Goal: Task Accomplishment & Management: Use online tool/utility

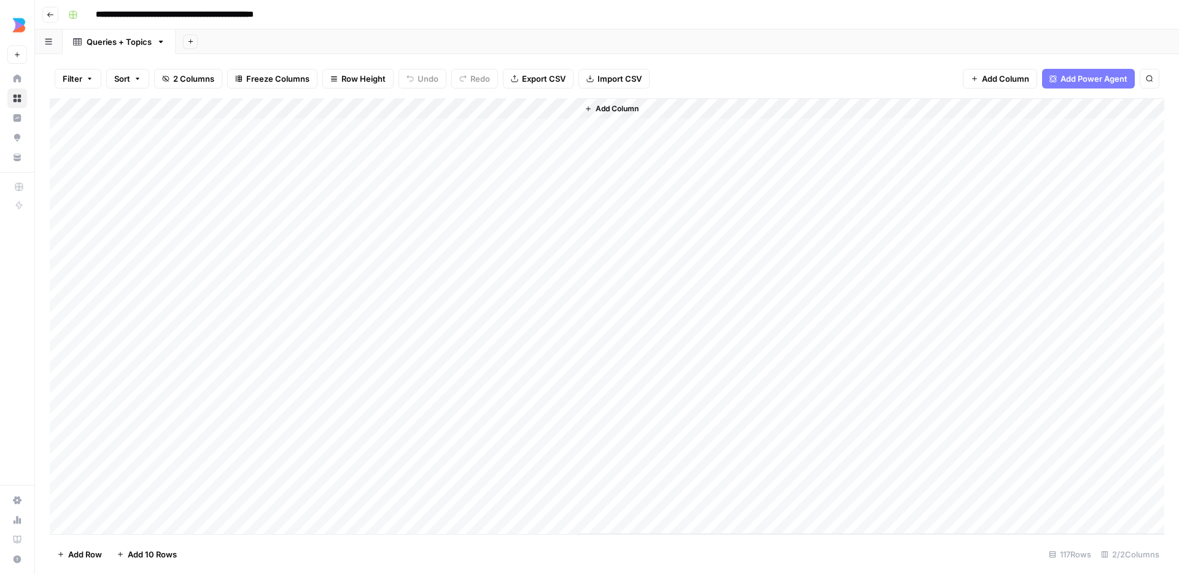
click at [88, 124] on div "Add Column" at bounding box center [607, 316] width 1115 height 436
click at [53, 129] on div "Add Column" at bounding box center [607, 316] width 1115 height 436
click at [65, 129] on div "Add Column" at bounding box center [607, 316] width 1115 height 436
click at [66, 147] on div "Add Column" at bounding box center [607, 316] width 1115 height 436
click at [63, 171] on div "Add Column" at bounding box center [607, 316] width 1115 height 436
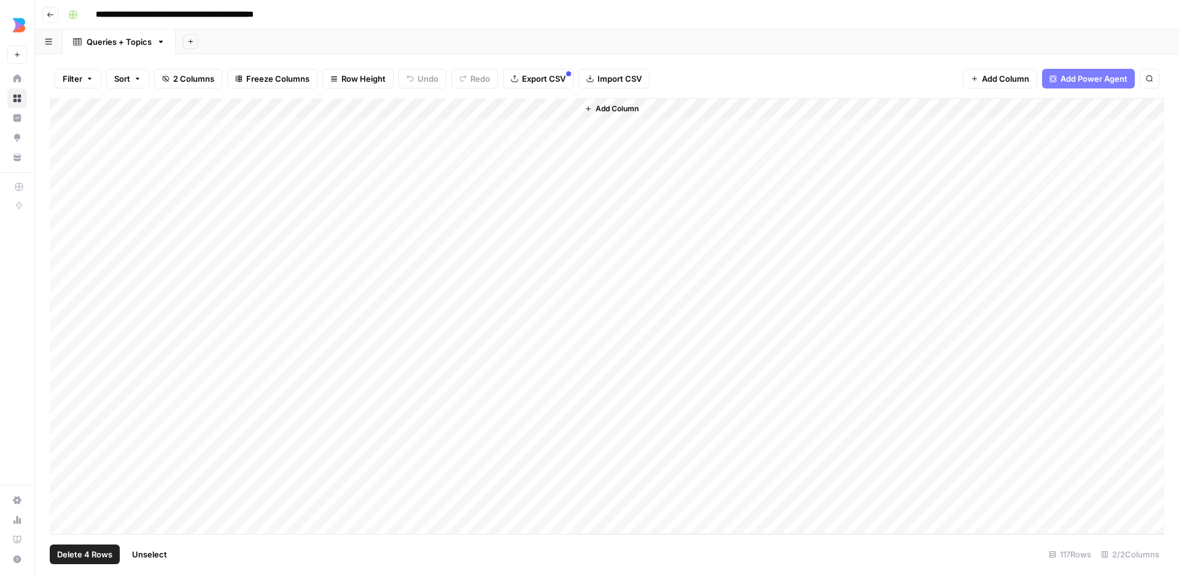
click at [63, 189] on div "Add Column" at bounding box center [607, 316] width 1115 height 436
click at [66, 301] on div "Add Column" at bounding box center [607, 316] width 1115 height 436
click at [63, 319] on div "Add Column" at bounding box center [607, 316] width 1115 height 436
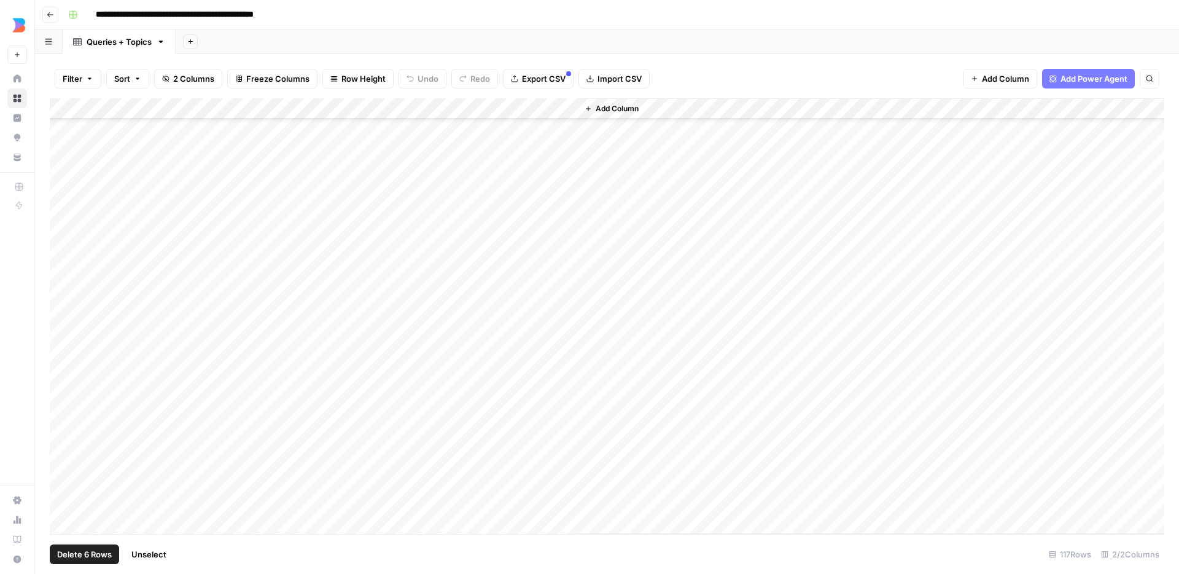
click at [66, 368] on div "Add Column" at bounding box center [607, 316] width 1115 height 436
click at [66, 403] on div "Add Column" at bounding box center [607, 316] width 1115 height 436
click at [66, 409] on div "Add Column" at bounding box center [607, 316] width 1115 height 436
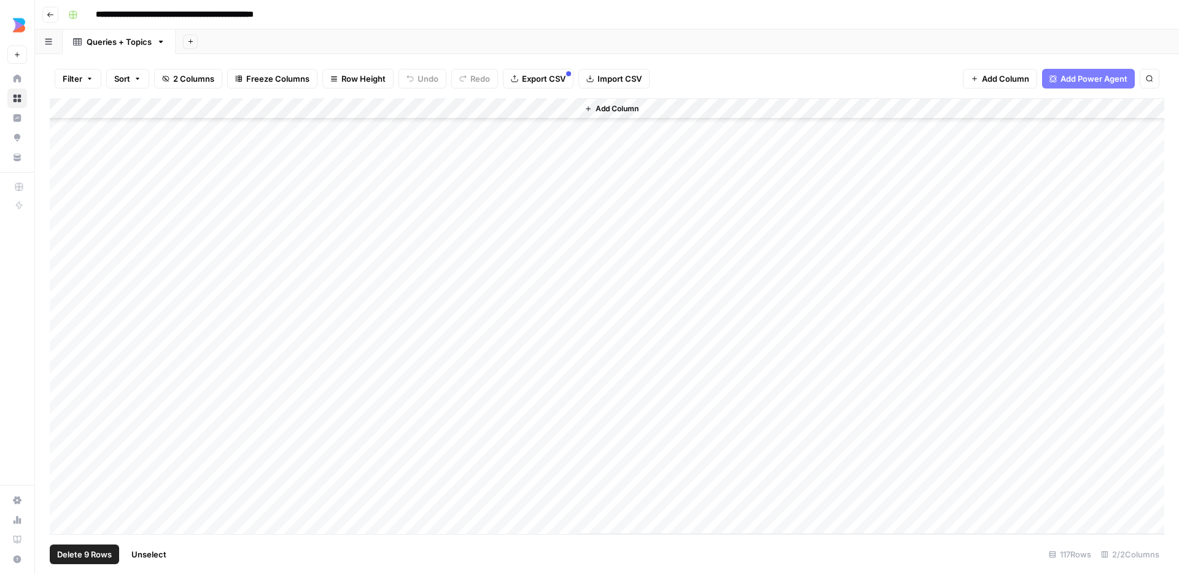
scroll to position [174, 0]
click at [64, 413] on div "Add Column" at bounding box center [607, 316] width 1115 height 436
click at [66, 399] on div "Add Column" at bounding box center [607, 316] width 1115 height 436
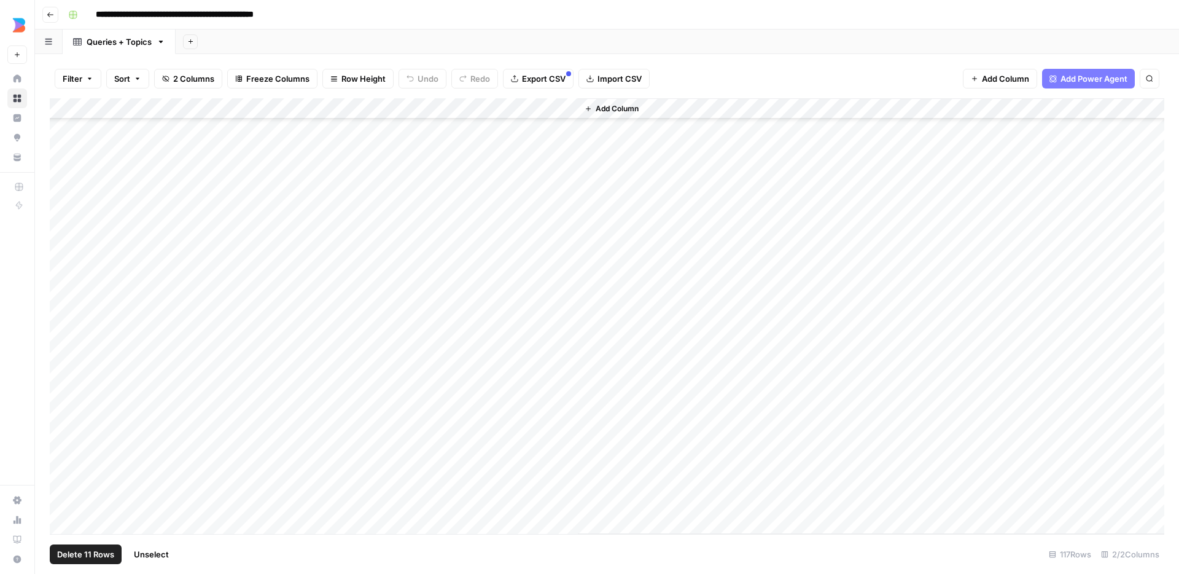
click at [66, 412] on div "Add Column" at bounding box center [607, 316] width 1115 height 436
click at [66, 434] on div "Add Column" at bounding box center [607, 316] width 1115 height 436
click at [66, 412] on div "Add Column" at bounding box center [607, 316] width 1115 height 436
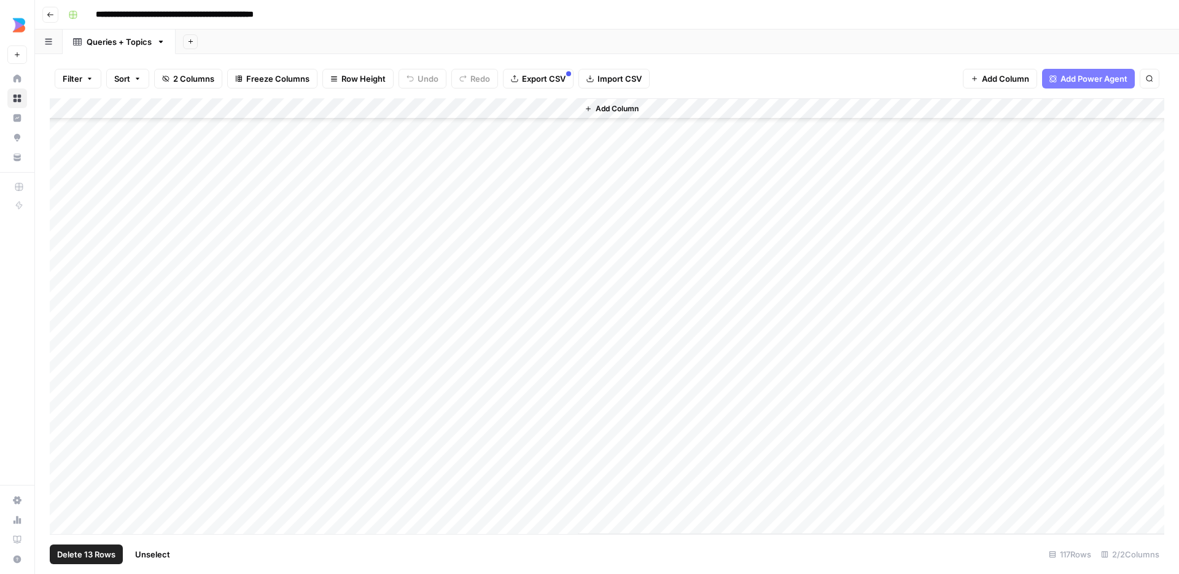
scroll to position [389, 0]
click at [66, 448] on div "Add Column" at bounding box center [607, 316] width 1115 height 436
click at [66, 372] on div "Add Column" at bounding box center [607, 316] width 1115 height 436
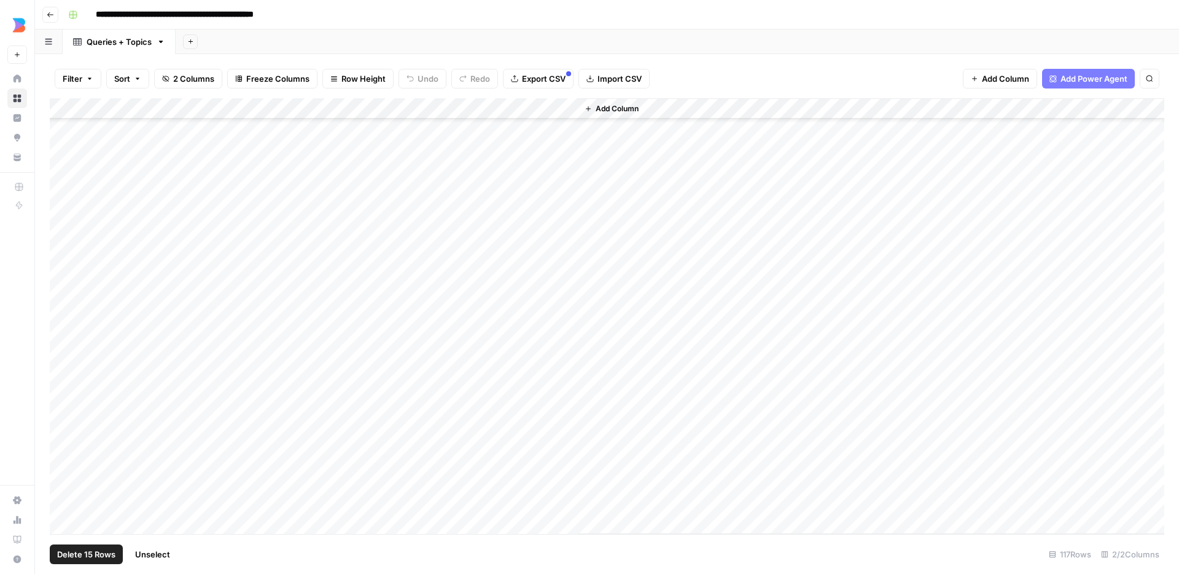
click at [66, 381] on div "Add Column" at bounding box center [607, 316] width 1115 height 436
click at [64, 392] on div "Add Column" at bounding box center [607, 316] width 1115 height 436
click at [66, 304] on div "Add Column" at bounding box center [607, 316] width 1115 height 436
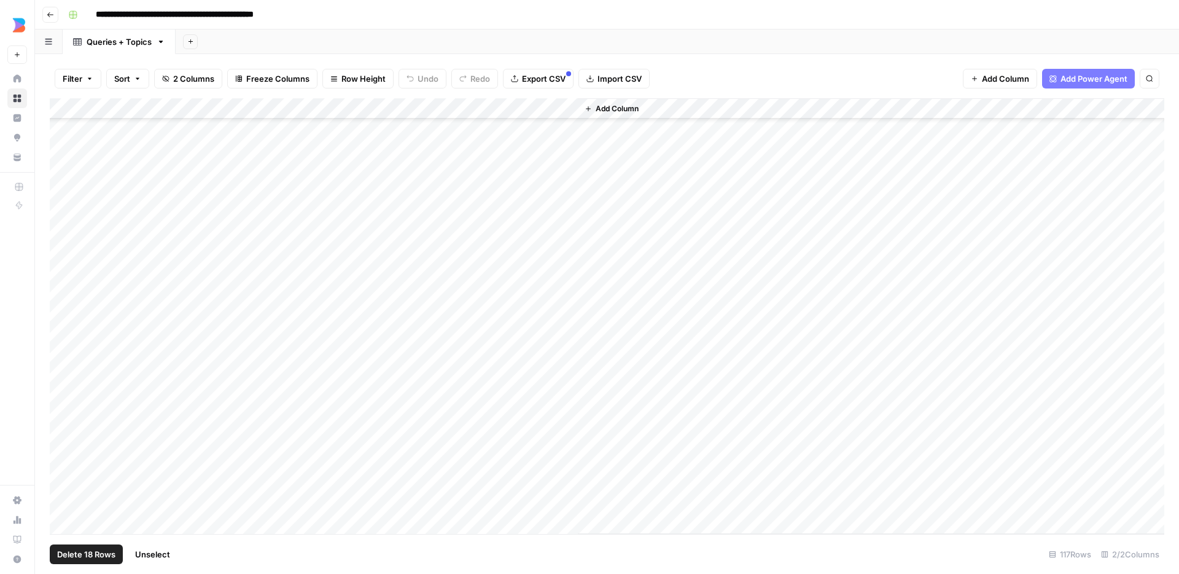
scroll to position [1273, 0]
click at [64, 278] on div "Add Column" at bounding box center [607, 316] width 1115 height 436
click at [63, 298] on div "Add Column" at bounding box center [607, 316] width 1115 height 436
click at [65, 314] on div "Add Column" at bounding box center [607, 316] width 1115 height 436
click at [64, 339] on div "Add Column" at bounding box center [607, 316] width 1115 height 436
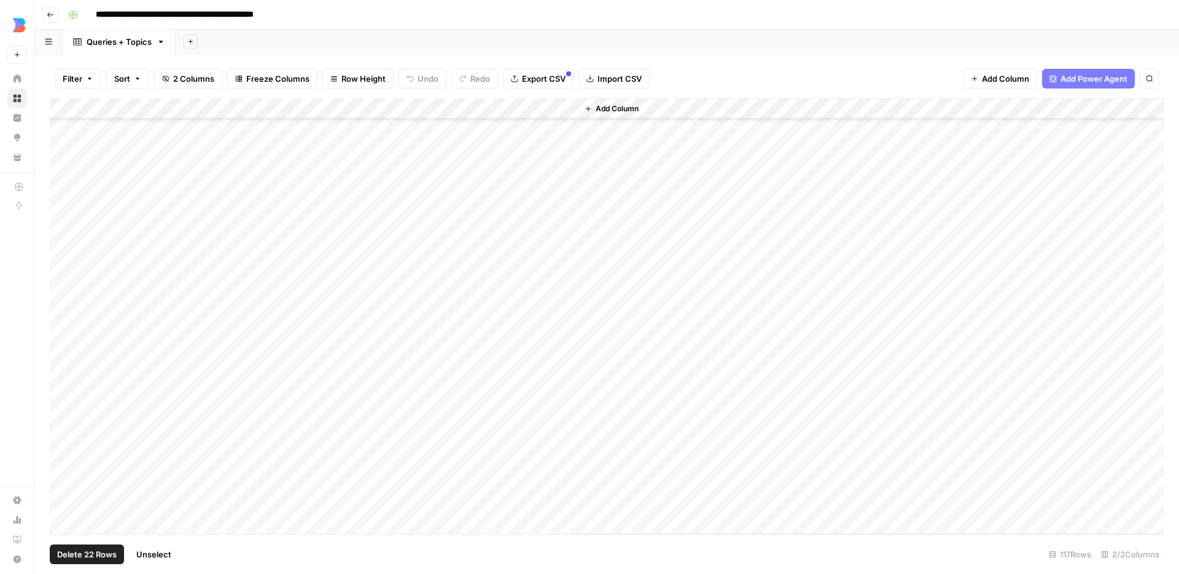
click at [66, 356] on div "Add Column" at bounding box center [607, 316] width 1115 height 436
click at [66, 380] on div "Add Column" at bounding box center [607, 316] width 1115 height 436
click at [66, 399] on div "Add Column" at bounding box center [607, 316] width 1115 height 436
click at [66, 341] on div "Add Column" at bounding box center [607, 316] width 1115 height 436
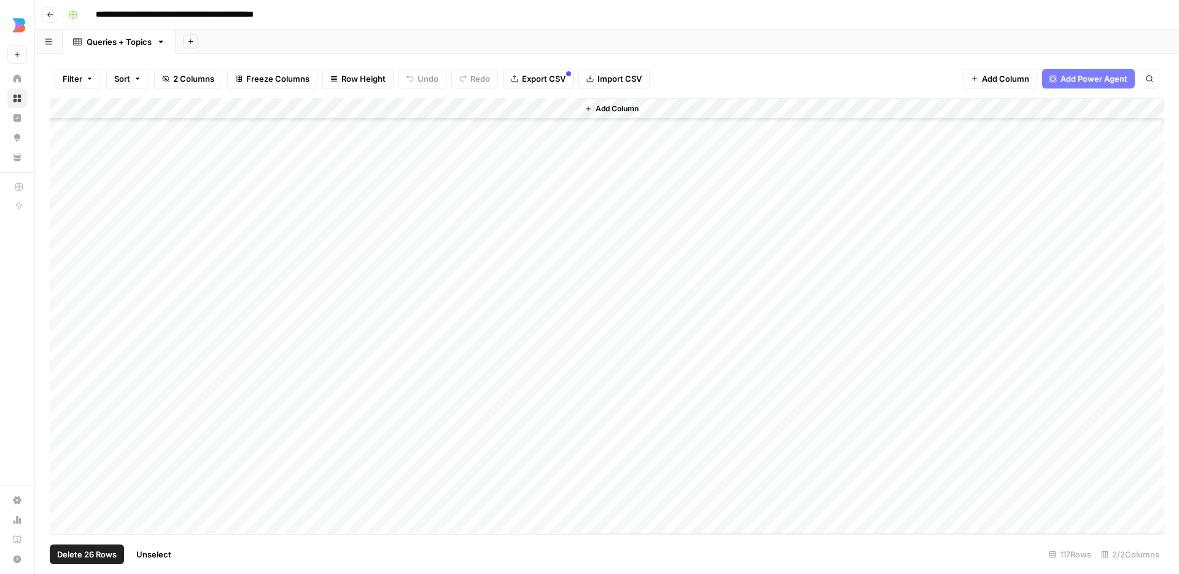
scroll to position [1401, 0]
click at [66, 399] on div "Add Column" at bounding box center [607, 316] width 1115 height 436
click at [65, 338] on div "Add Column" at bounding box center [607, 316] width 1115 height 436
click at [66, 361] on div "Add Column" at bounding box center [607, 316] width 1115 height 436
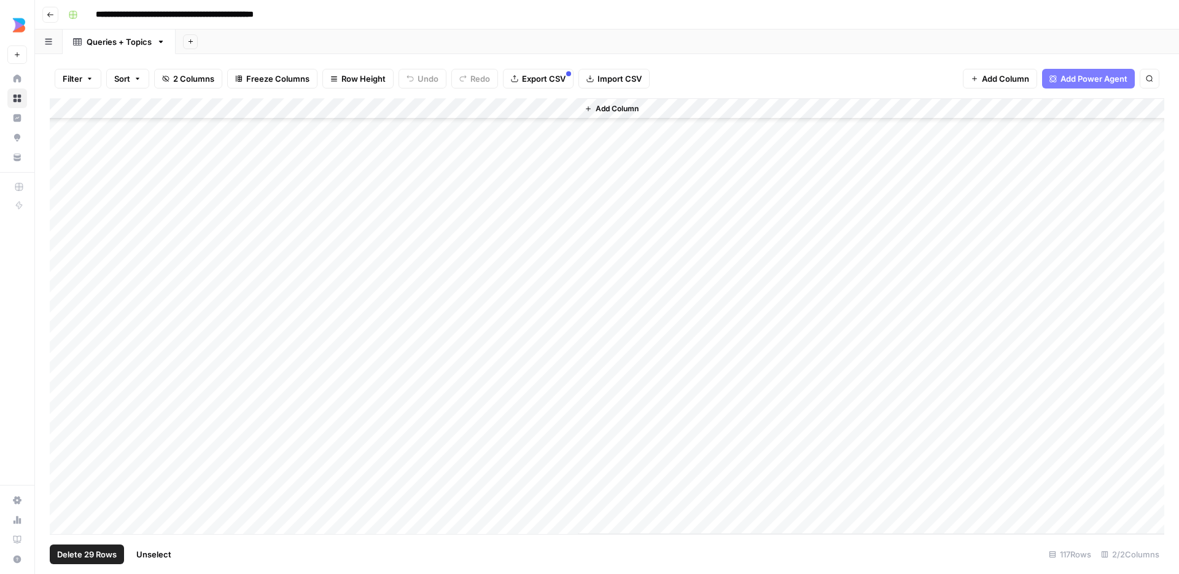
click at [66, 381] on div "Add Column" at bounding box center [607, 316] width 1115 height 436
click at [64, 370] on div "Add Column" at bounding box center [607, 316] width 1115 height 436
click at [64, 413] on div "Add Column" at bounding box center [607, 316] width 1115 height 436
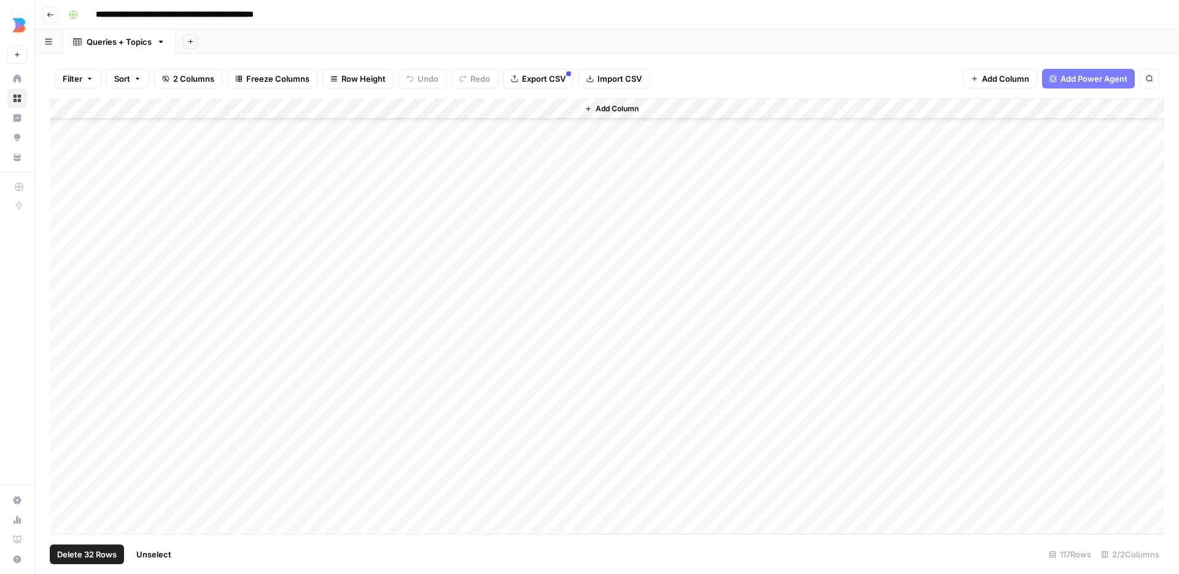
click at [67, 412] on div "Add Column" at bounding box center [607, 316] width 1115 height 436
click at [65, 431] on div "Add Column" at bounding box center [607, 316] width 1115 height 436
click at [66, 317] on div "Add Column" at bounding box center [607, 316] width 1115 height 436
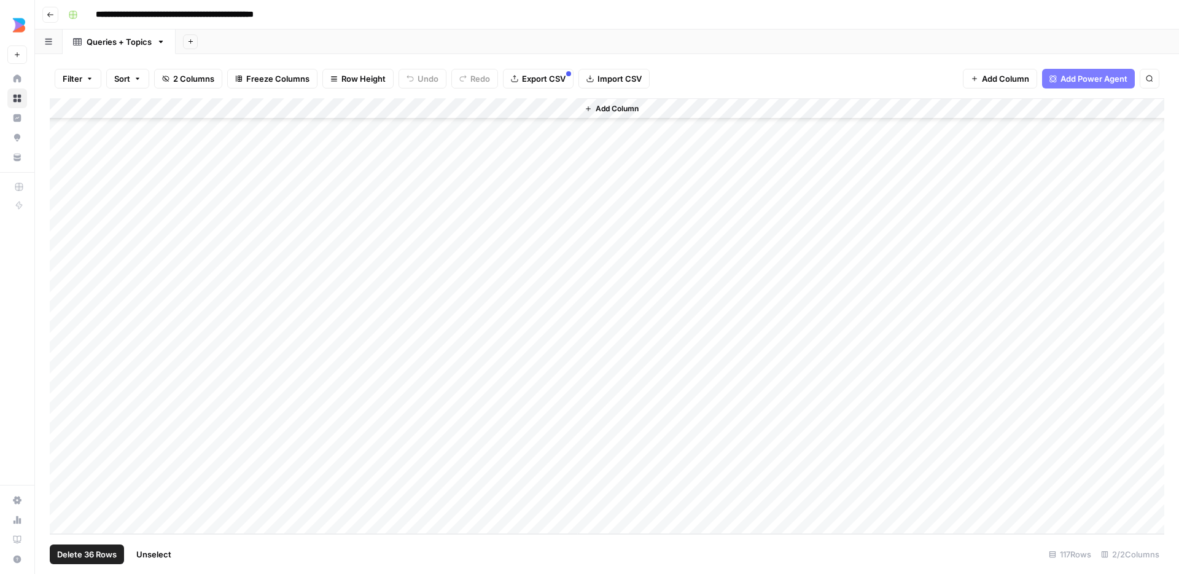
click at [64, 271] on div "Add Column" at bounding box center [607, 316] width 1115 height 436
click at [68, 316] on div "Add Column" at bounding box center [607, 316] width 1115 height 436
click at [64, 418] on div "Add Column" at bounding box center [607, 316] width 1115 height 436
click at [64, 483] on div "Add Column" at bounding box center [607, 316] width 1115 height 436
click at [84, 550] on span "Delete 39 Rows" at bounding box center [87, 554] width 60 height 12
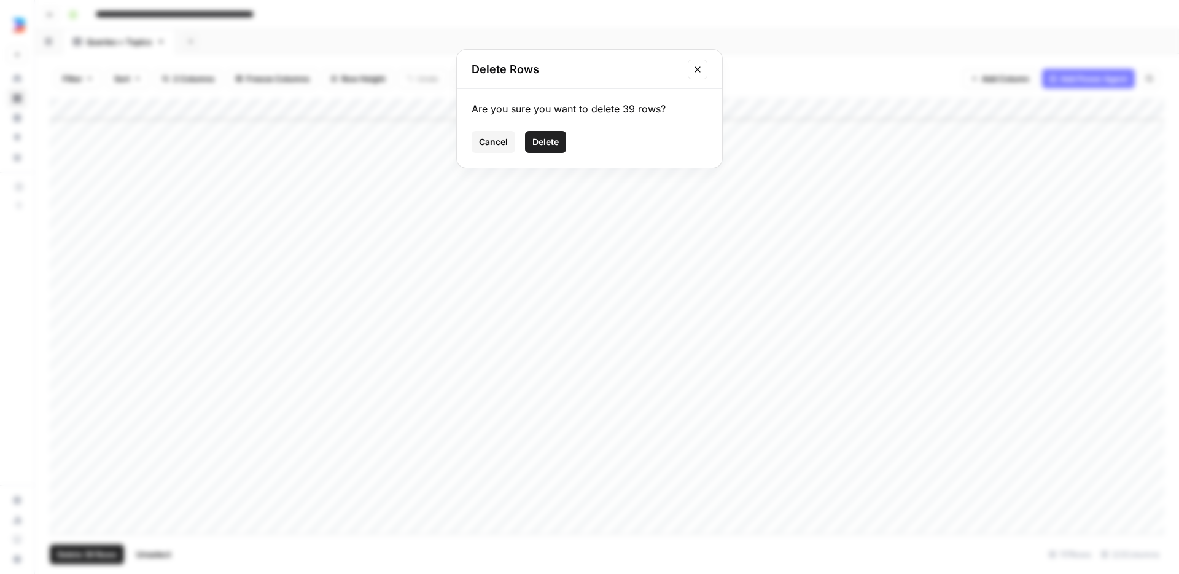
click at [533, 144] on span "Delete" at bounding box center [546, 142] width 26 height 12
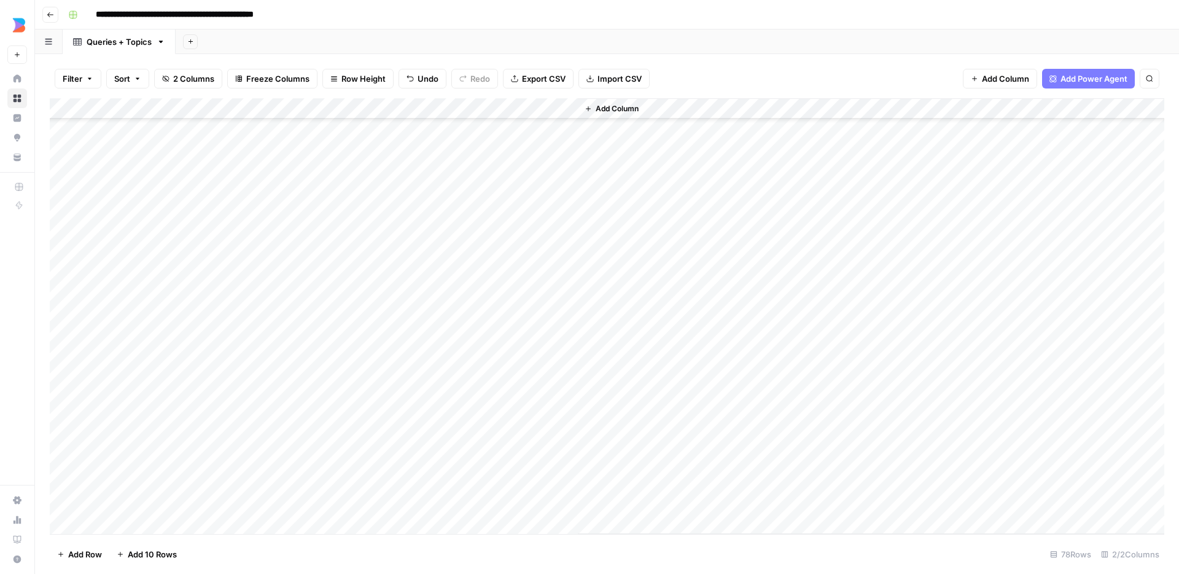
scroll to position [457, 0]
